Goal: Information Seeking & Learning: Learn about a topic

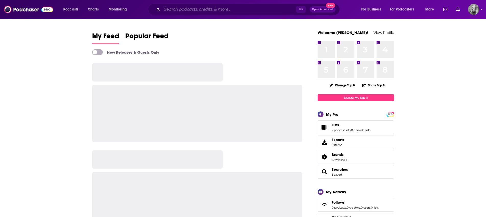
click at [195, 8] on input "Search podcasts, credits, & more..." at bounding box center [229, 9] width 134 height 8
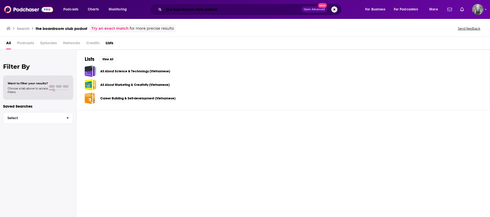
click at [214, 9] on input "the boardroom club podcst" at bounding box center [233, 9] width 138 height 8
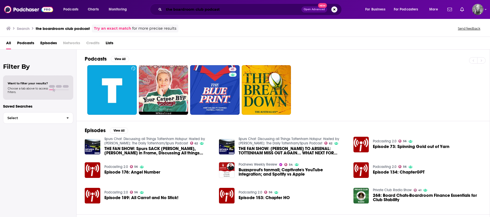
click at [216, 10] on input "the boardroom club podcast" at bounding box center [233, 9] width 138 height 8
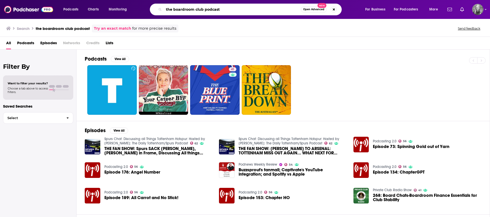
click at [216, 10] on input "the boardroom club podcast" at bounding box center [232, 9] width 137 height 8
type input "the boardroom club"
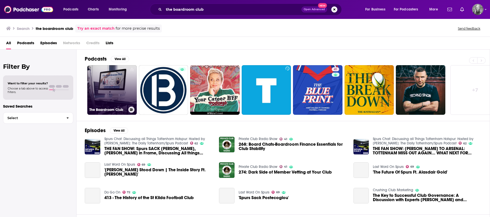
click at [104, 82] on link "The Boardroom Club" at bounding box center [112, 90] width 50 height 50
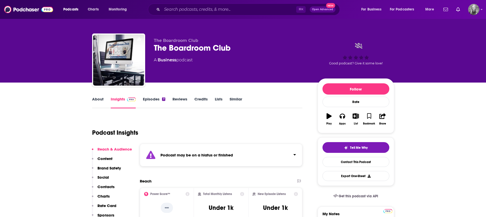
scroll to position [1, 0]
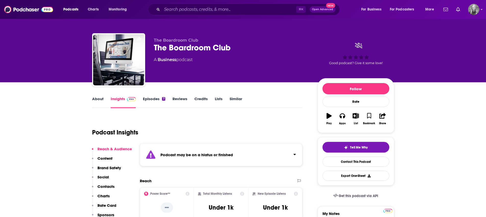
click at [101, 99] on link "About" at bounding box center [97, 102] width 11 height 12
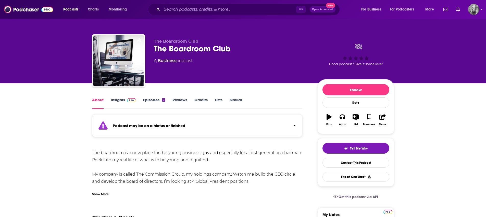
click at [198, 100] on link "Credits" at bounding box center [201, 103] width 13 height 12
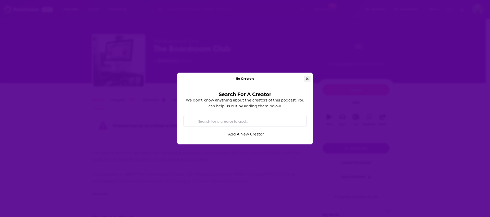
click at [309, 77] on button "Close" at bounding box center [307, 79] width 7 height 6
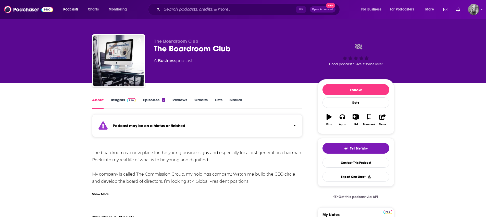
click at [159, 98] on link "Episodes 7" at bounding box center [154, 103] width 22 height 12
